Goal: Task Accomplishment & Management: Manage account settings

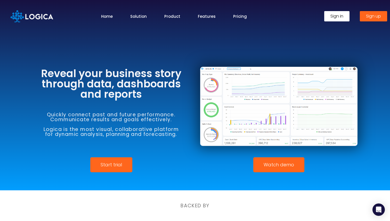
click at [337, 18] on span "Sign in" at bounding box center [336, 16] width 13 height 4
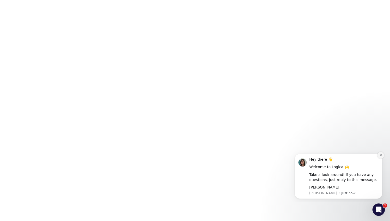
click at [381, 156] on icon "Dismiss notification" at bounding box center [380, 155] width 3 height 3
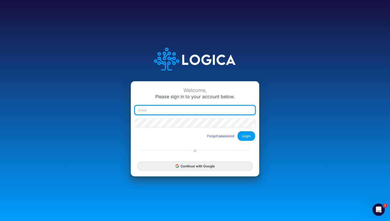
click at [171, 111] on input "email" at bounding box center [195, 110] width 120 height 9
type input "[EMAIL_ADDRESS][DOMAIN_NAME]"
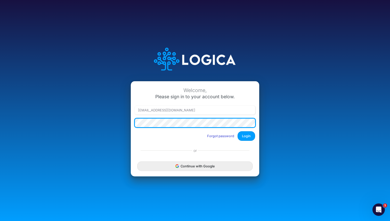
click at [237, 131] on button "Login" at bounding box center [246, 136] width 18 height 10
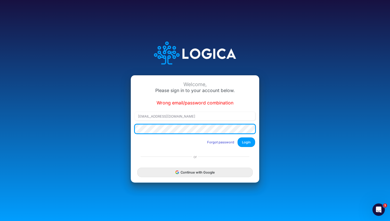
click at [119, 129] on div "Welcome, Please sign in to your account below. Wrong email/password combination…" at bounding box center [195, 110] width 260 height 159
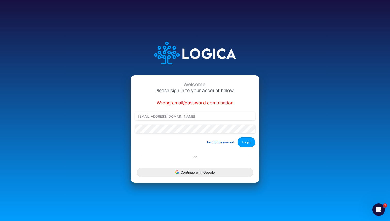
click at [215, 143] on button "Forgot password" at bounding box center [221, 142] width 34 height 9
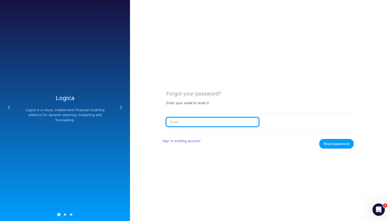
click at [221, 123] on input "text" at bounding box center [212, 122] width 92 height 9
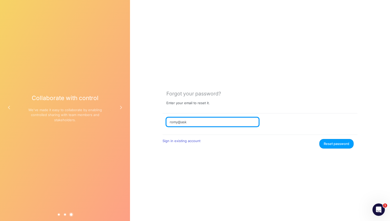
type input "[EMAIL_ADDRESS][DOMAIN_NAME]"
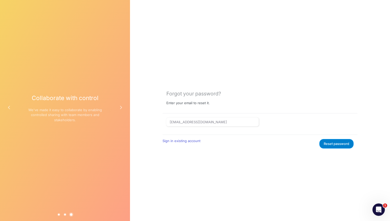
click at [334, 145] on button "Reset password" at bounding box center [336, 144] width 34 height 10
